Goal: Task Accomplishment & Management: Manage account settings

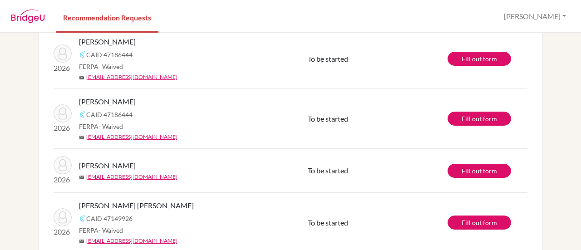
scroll to position [94, 0]
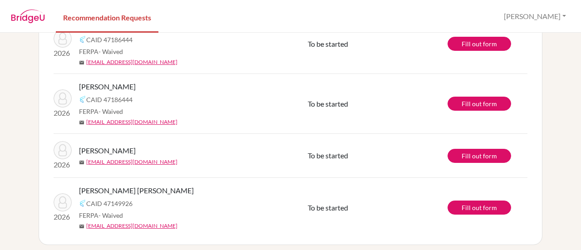
scroll to position [90, 0]
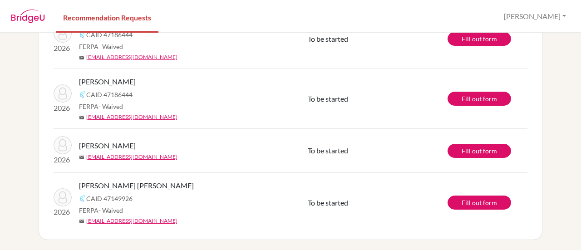
scroll to position [20, 0]
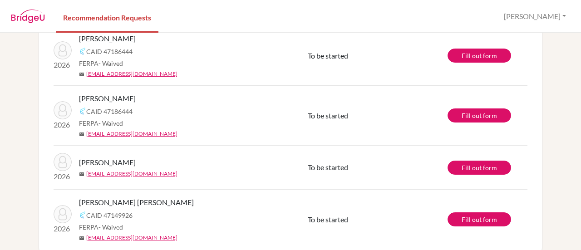
scroll to position [77, 0]
